Goal: Task Accomplishment & Management: Use online tool/utility

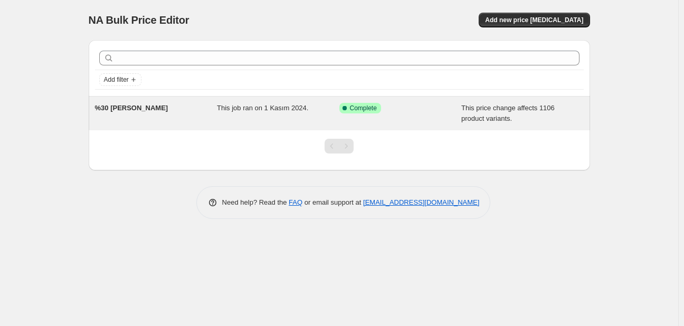
click at [189, 108] on div "%30 [PERSON_NAME]" at bounding box center [156, 113] width 123 height 21
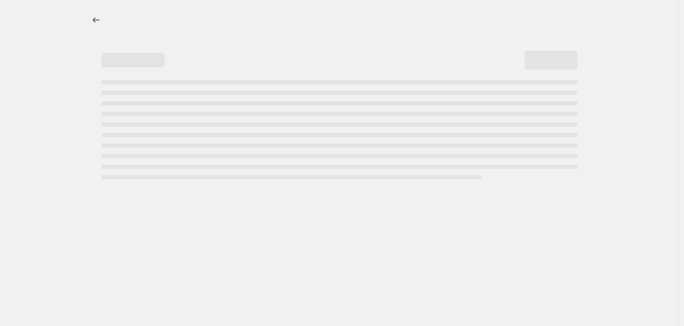
select select "pcap"
select select "no_change"
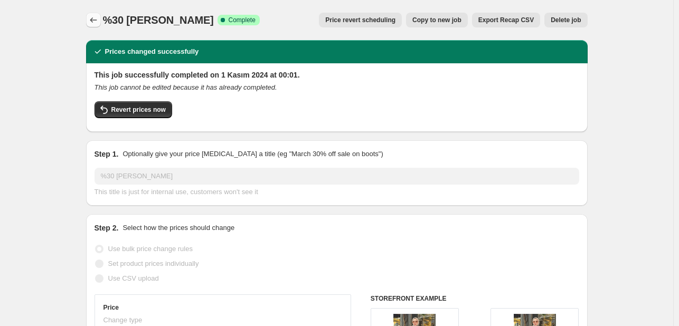
click at [89, 20] on button "Price change jobs" at bounding box center [93, 20] width 15 height 15
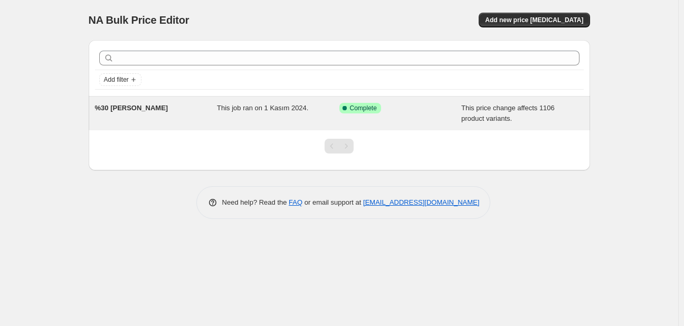
click at [171, 108] on div "%30 [PERSON_NAME]" at bounding box center [156, 113] width 123 height 21
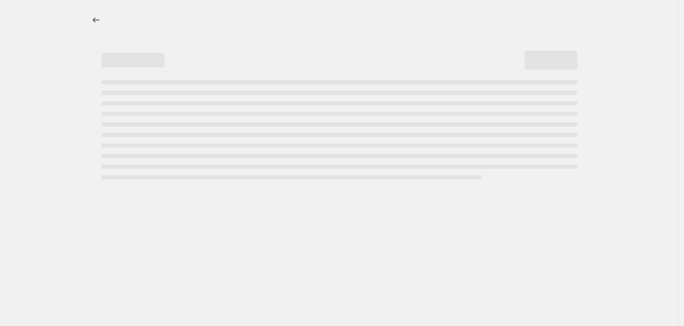
select select "pcap"
select select "no_change"
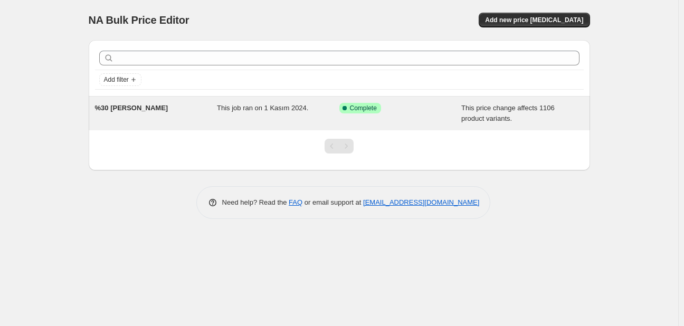
click at [170, 106] on div "%30 [PERSON_NAME]" at bounding box center [156, 113] width 123 height 21
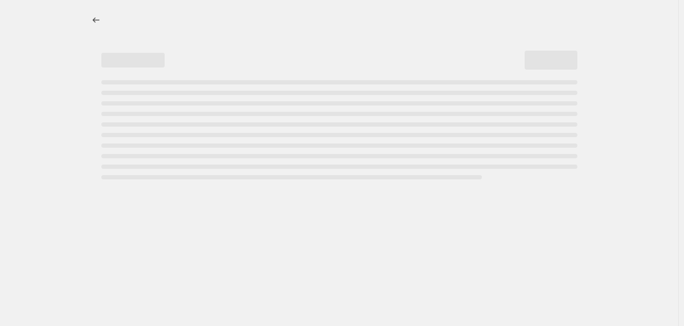
select select "pcap"
select select "no_change"
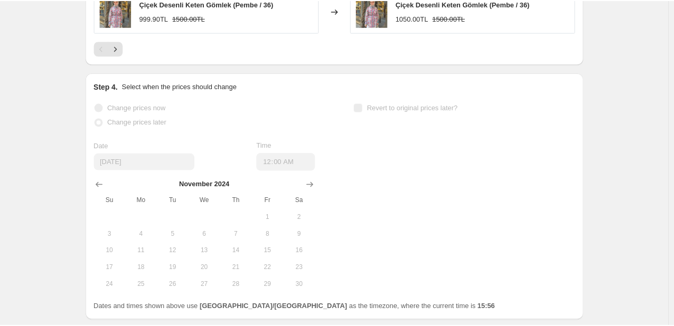
scroll to position [947, 0]
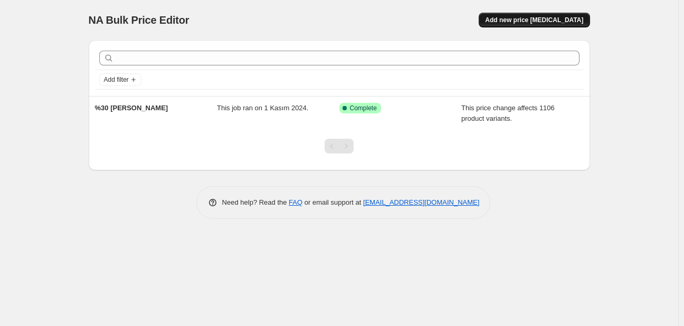
click at [530, 21] on span "Add new price [MEDICAL_DATA]" at bounding box center [534, 20] width 98 height 8
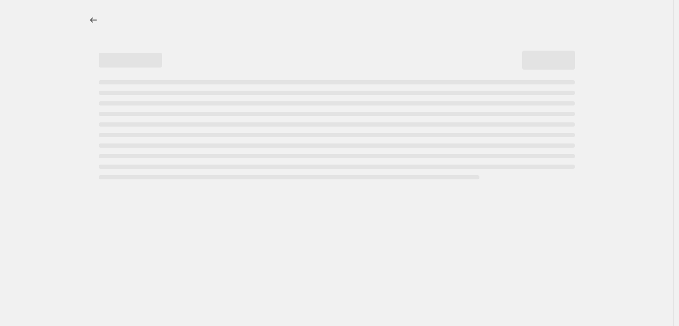
select select "percentage"
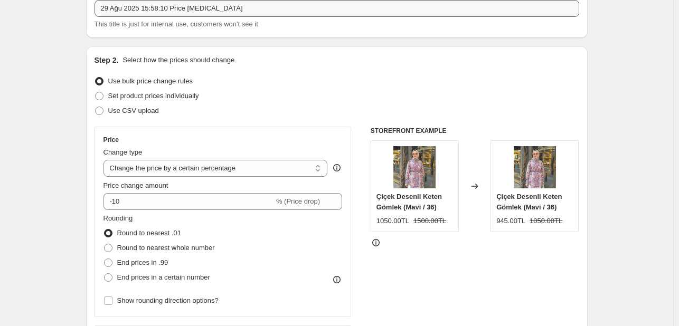
scroll to position [106, 0]
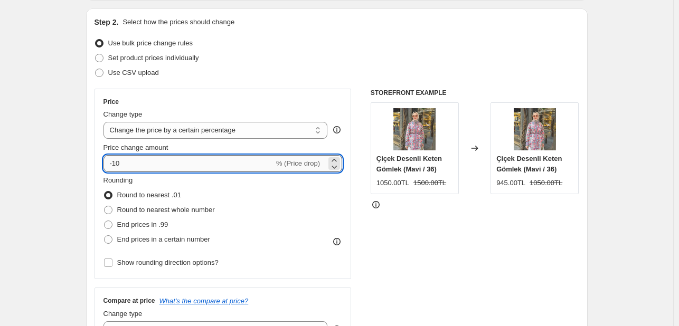
click at [139, 160] on input "-10" at bounding box center [189, 163] width 171 height 17
type input "-1"
type input "-20"
click at [285, 134] on select "Change the price to a certain amount Change the price by a certain amount Chang…" at bounding box center [216, 130] width 224 height 17
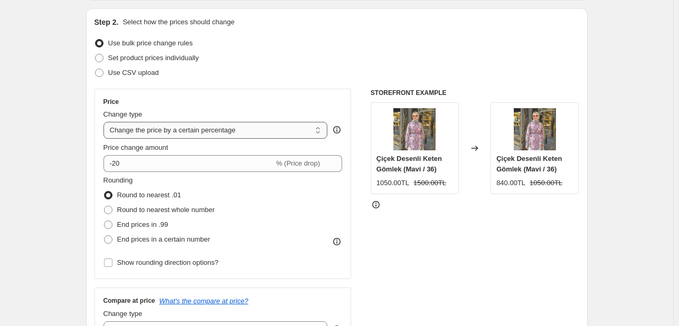
select select "pcap"
click at [106, 122] on select "Change the price to a certain amount Change the price by a certain amount Chang…" at bounding box center [216, 130] width 224 height 17
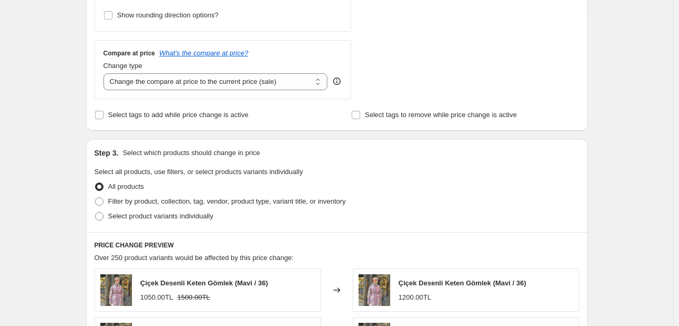
scroll to position [370, 0]
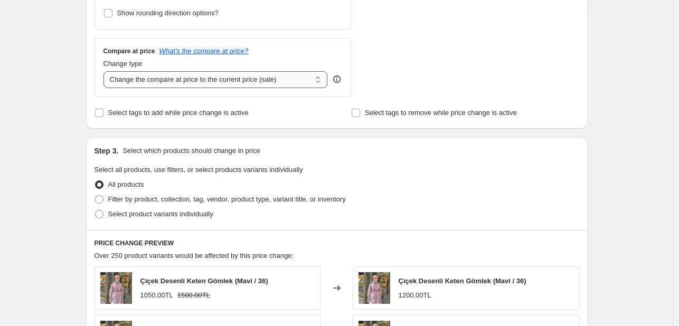
click at [166, 84] on select "Change the compare at price to the current price (sale) Change the compare at p…" at bounding box center [216, 79] width 224 height 17
click at [106, 72] on select "Change the compare at price to the current price (sale) Change the compare at p…" at bounding box center [216, 79] width 224 height 17
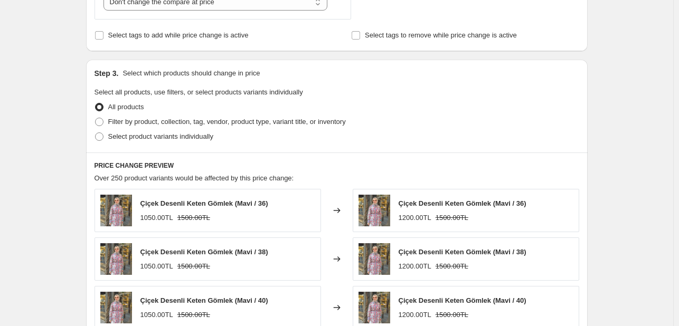
scroll to position [422, 0]
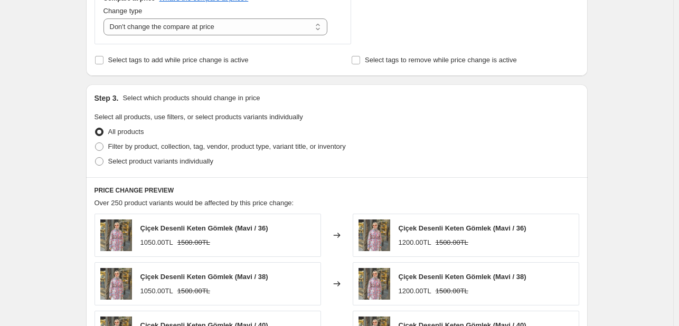
click at [195, 37] on div "Compare at price What's the compare at price? Change type Change the compare at…" at bounding box center [223, 14] width 257 height 59
click at [194, 37] on div "Compare at price What's the compare at price? Change type Change the compare at…" at bounding box center [223, 14] width 257 height 59
click at [193, 34] on select "Change the compare at price to the current price (sale) Change the compare at p…" at bounding box center [216, 26] width 224 height 17
click at [106, 19] on select "Change the compare at price to the current price (sale) Change the compare at p…" at bounding box center [216, 26] width 224 height 17
click at [192, 32] on select "Change the compare at price to the current price (sale) Change the compare at p…" at bounding box center [216, 26] width 224 height 17
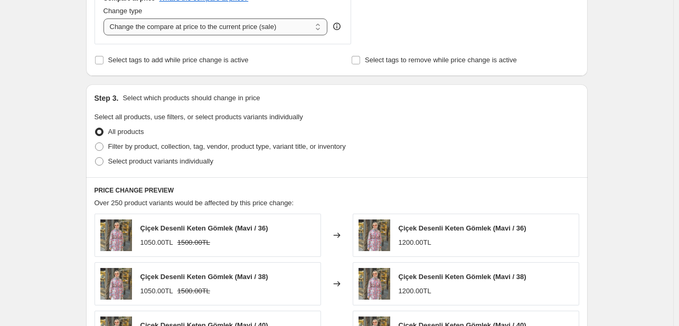
select select "no_change"
click at [106, 19] on select "Change the compare at price to the current price (sale) Change the compare at p…" at bounding box center [216, 26] width 224 height 17
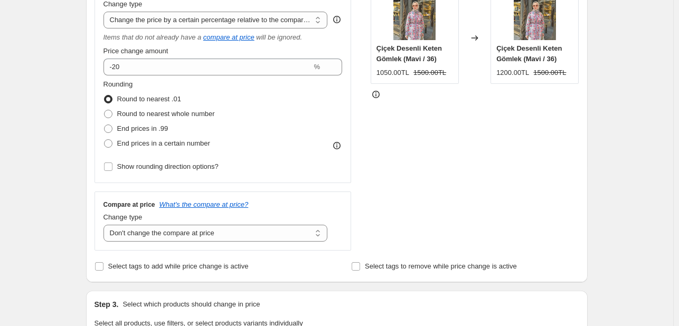
scroll to position [211, 0]
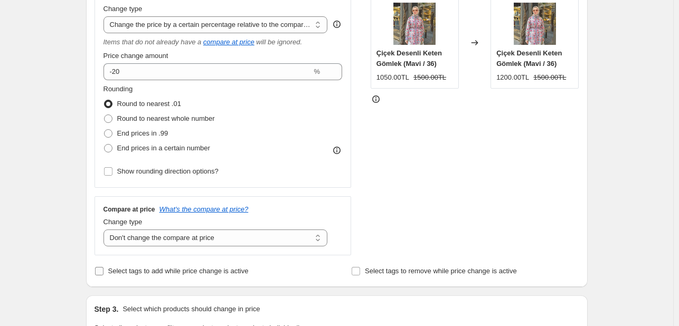
click at [139, 265] on label "Select tags to add while price change is active" at bounding box center [172, 271] width 154 height 15
click at [104, 267] on input "Select tags to add while price change is active" at bounding box center [99, 271] width 8 height 8
checkbox input "true"
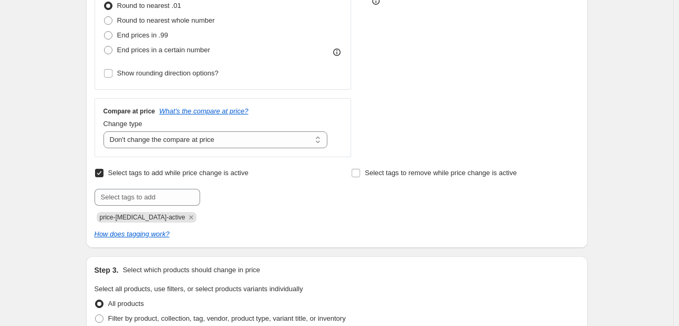
scroll to position [317, 0]
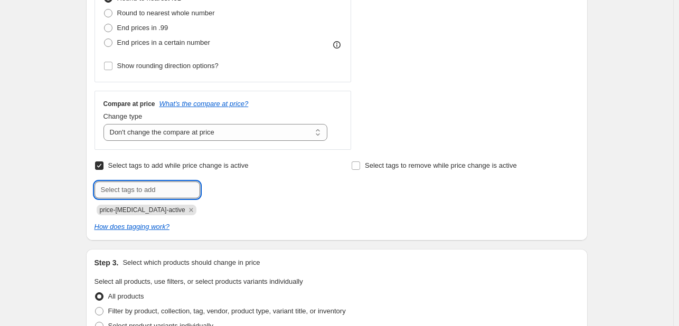
click at [156, 183] on input "text" at bounding box center [148, 190] width 106 height 17
type input "yüzde-20-indirim"
click at [211, 192] on b "Add" at bounding box center [215, 188] width 12 height 7
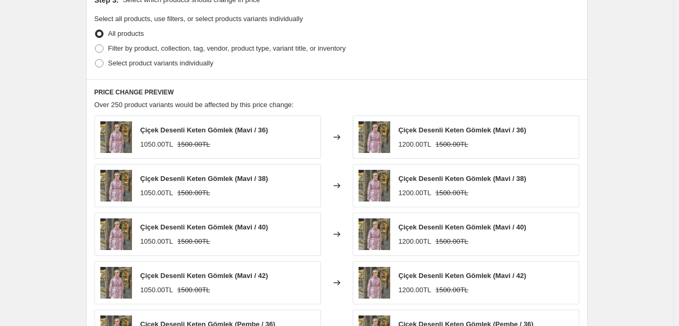
scroll to position [528, 0]
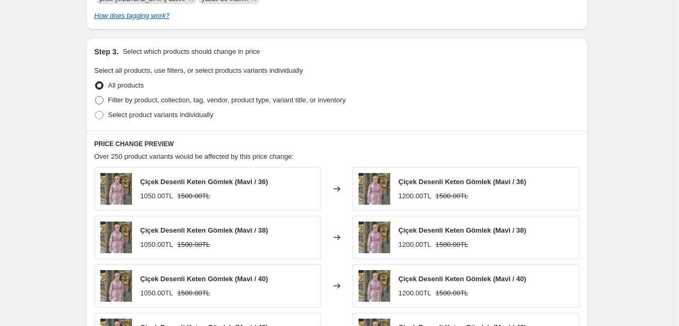
click at [150, 100] on span "Filter by product, collection, tag, vendor, product type, variant title, or inv…" at bounding box center [227, 100] width 238 height 8
click at [96, 97] on input "Filter by product, collection, tag, vendor, product type, variant title, or inv…" at bounding box center [95, 96] width 1 height 1
radio input "true"
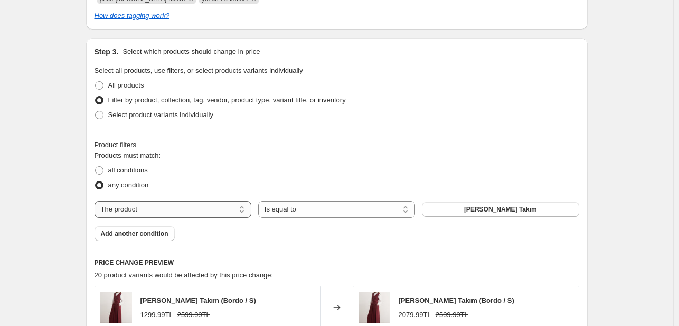
click at [214, 206] on select "The product The product's collection The product's tag The product's vendor The…" at bounding box center [173, 209] width 157 height 17
select select "collection"
click at [294, 208] on select "Is equal to Is not equal to" at bounding box center [336, 209] width 157 height 17
select select "not_equal"
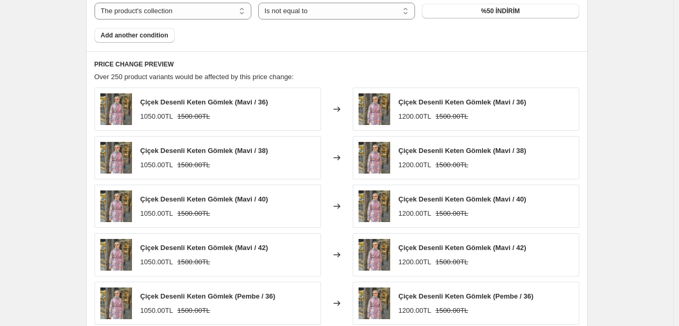
scroll to position [920, 0]
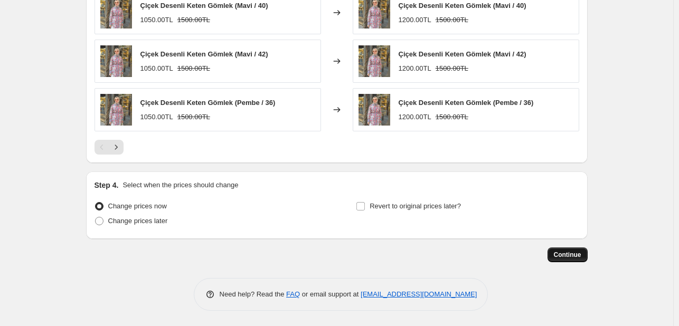
click at [562, 255] on span "Continue" at bounding box center [567, 255] width 27 height 8
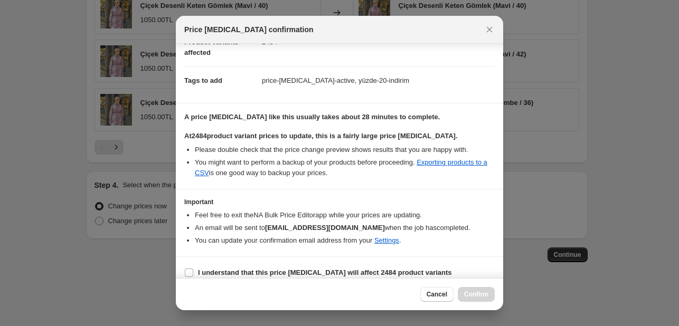
scroll to position [149, 0]
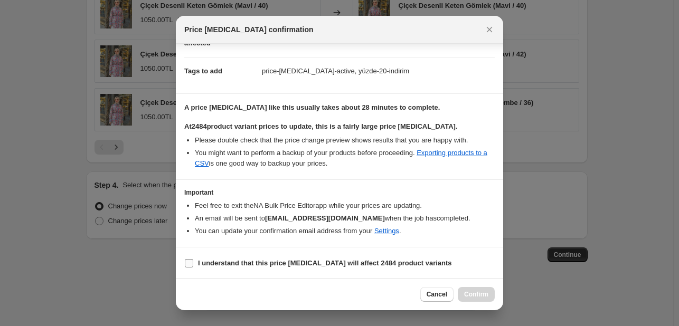
click at [229, 267] on span "I understand that this price [MEDICAL_DATA] will affect 2484 product variants" at bounding box center [325, 263] width 254 height 11
click at [193, 267] on input "I understand that this price [MEDICAL_DATA] will affect 2484 product variants" at bounding box center [189, 263] width 8 height 8
checkbox input "true"
click at [467, 294] on span "Confirm" at bounding box center [476, 294] width 24 height 8
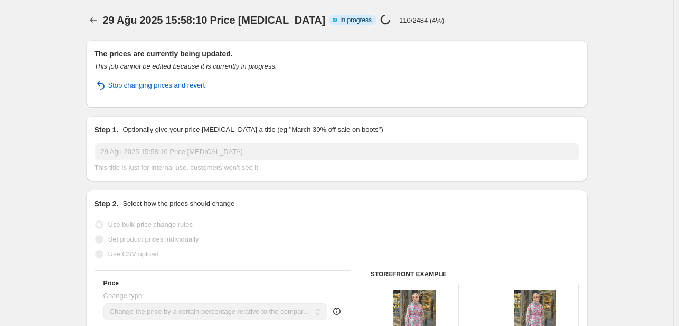
click at [399, 20] on p "110/2484 (4%)" at bounding box center [421, 20] width 45 height 8
click at [399, 24] on p "110/2484 (4%)" at bounding box center [421, 20] width 45 height 8
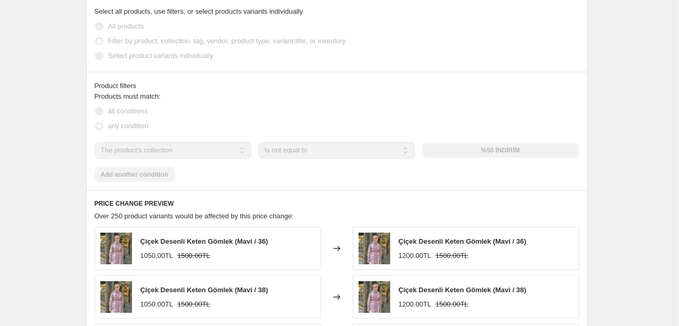
scroll to position [687, 0]
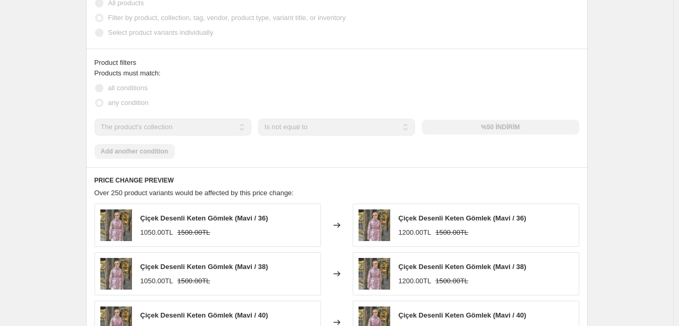
select select "pcap"
select select "no_change"
select select "collection"
select select "not_equal"
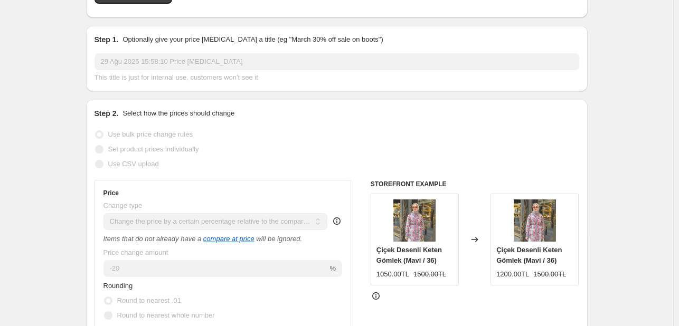
scroll to position [158, 0]
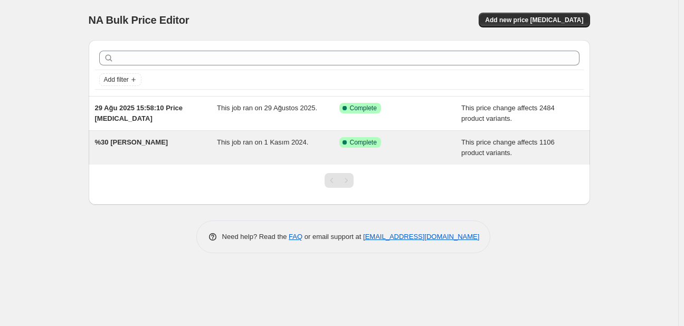
click at [218, 148] on div "This job ran on 1 Kasım 2024." at bounding box center [278, 147] width 123 height 21
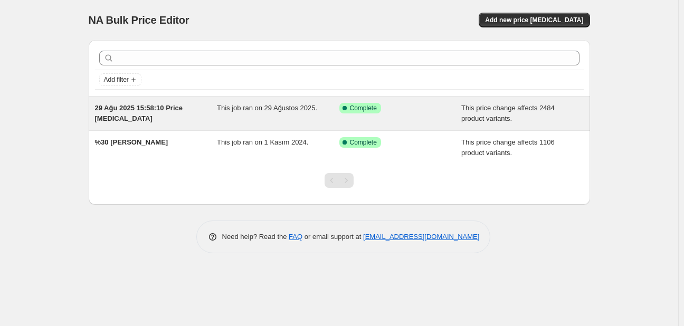
click at [196, 115] on div "29 Ağu 2025 15:58:10 Price [MEDICAL_DATA]" at bounding box center [156, 113] width 123 height 21
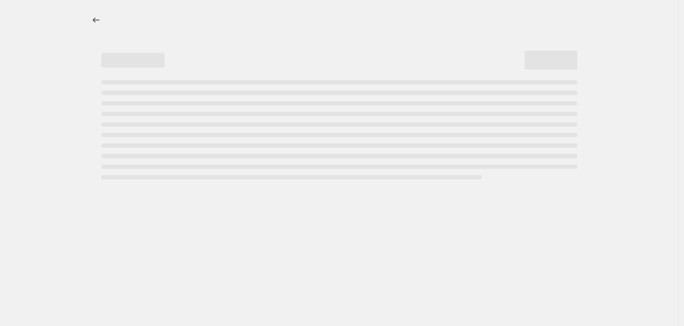
select select "pcap"
select select "no_change"
select select "collection"
select select "not_equal"
